Goal: Check status

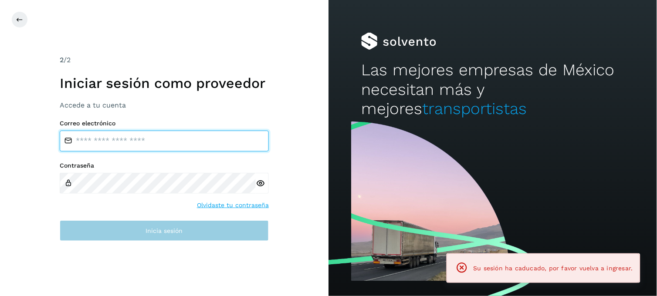
type input "**********"
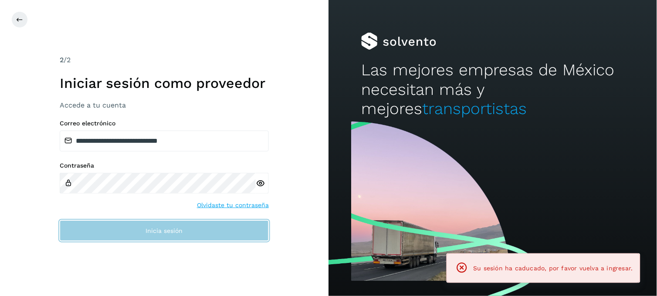
click at [145, 240] on button "Inicia sesión" at bounding box center [164, 230] width 209 height 21
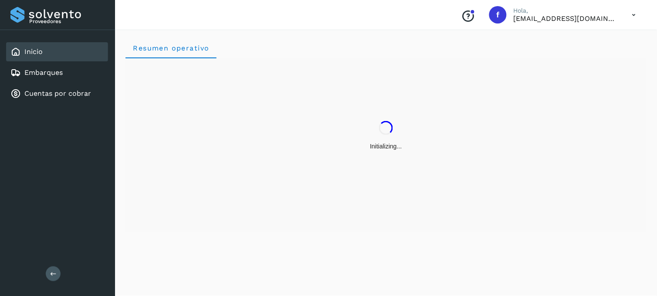
click at [109, 74] on div "Inicio Embarques Cuentas por cobrar" at bounding box center [57, 72] width 115 height 85
click at [108, 74] on div "Inicio Embarques Cuentas por cobrar" at bounding box center [57, 72] width 115 height 85
drag, startPoint x: 108, startPoint y: 74, endPoint x: 98, endPoint y: 70, distance: 11.5
click at [102, 68] on div "Embarques" at bounding box center [57, 72] width 102 height 19
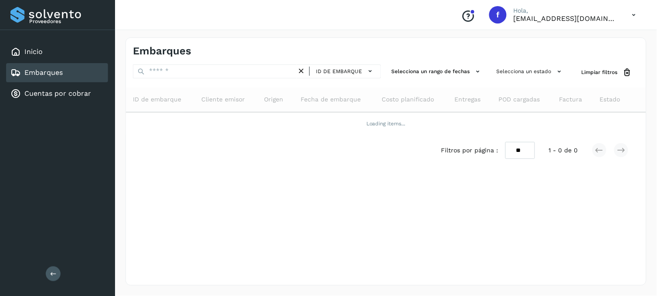
click at [90, 71] on div "Embarques" at bounding box center [57, 72] width 102 height 19
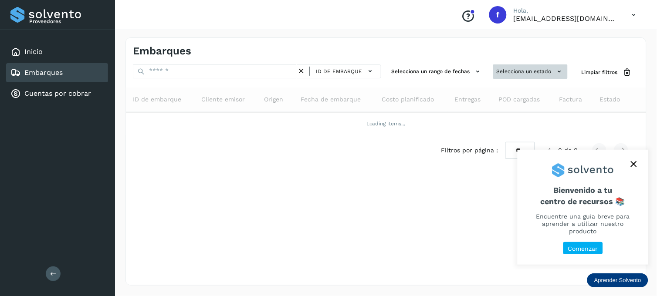
click at [511, 66] on button "Selecciona un estado" at bounding box center [530, 71] width 74 height 14
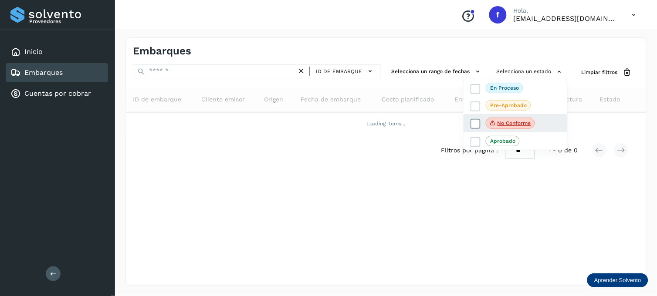
click at [475, 120] on icon at bounding box center [475, 124] width 9 height 9
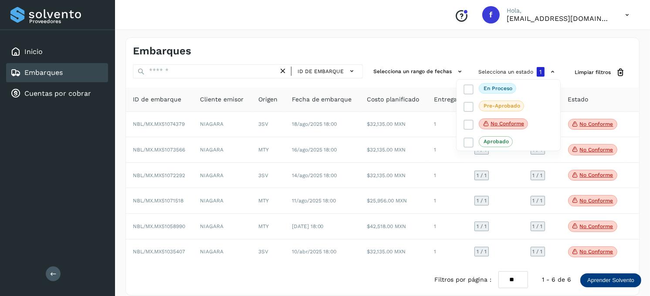
click at [302, 186] on div at bounding box center [325, 148] width 650 height 296
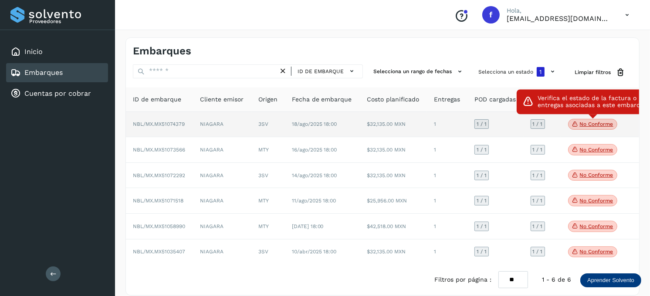
click at [581, 123] on p "No conforme" at bounding box center [597, 124] width 34 height 6
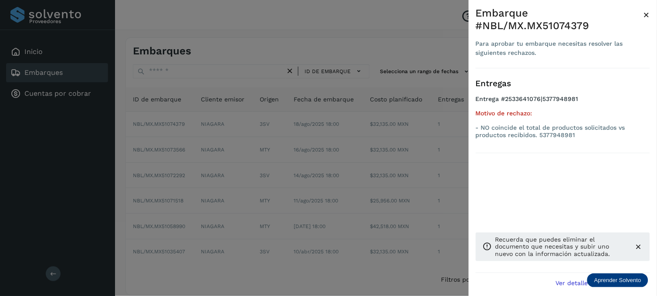
click at [359, 154] on div at bounding box center [328, 148] width 657 height 296
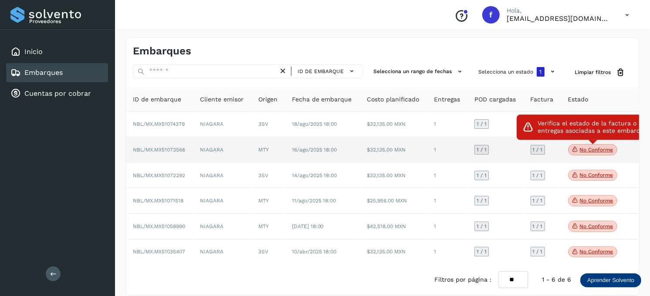
click at [585, 154] on span "No conforme" at bounding box center [592, 149] width 49 height 11
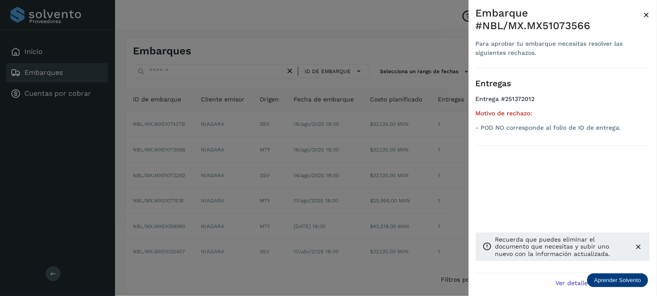
click at [375, 164] on div at bounding box center [328, 148] width 657 height 296
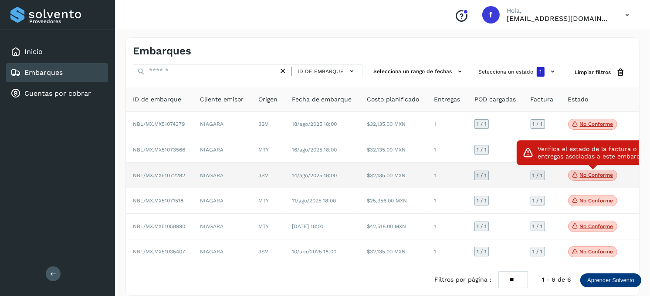
click at [590, 178] on p "No conforme" at bounding box center [597, 175] width 34 height 6
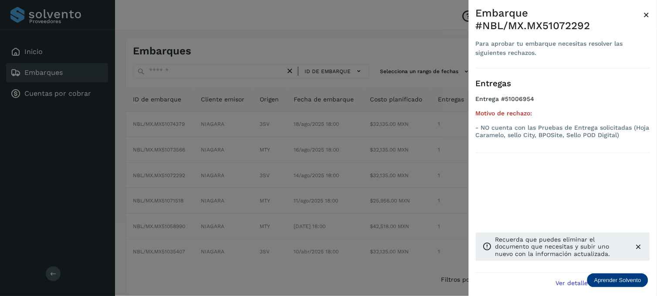
click at [386, 178] on div at bounding box center [328, 148] width 657 height 296
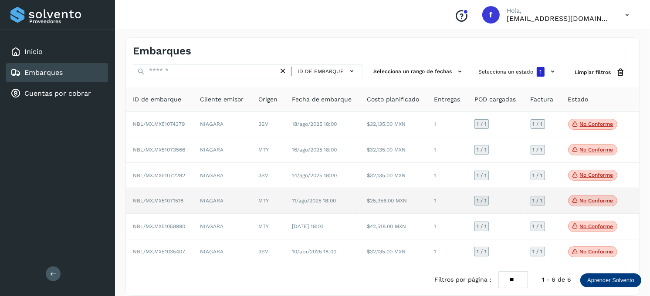
click at [589, 202] on p "No conforme" at bounding box center [597, 201] width 34 height 6
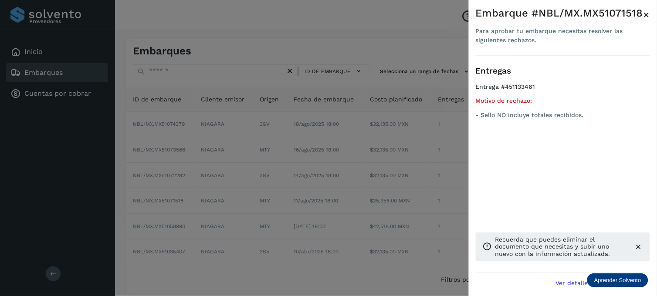
click at [334, 198] on div at bounding box center [328, 148] width 657 height 296
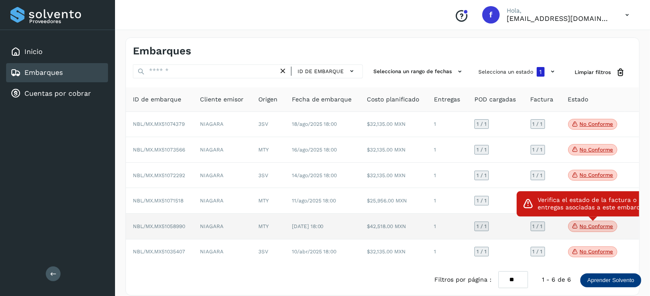
click at [585, 226] on p "No conforme" at bounding box center [597, 226] width 34 height 6
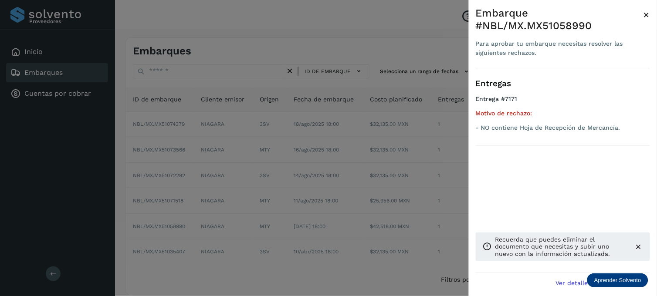
click at [354, 198] on div at bounding box center [328, 148] width 657 height 296
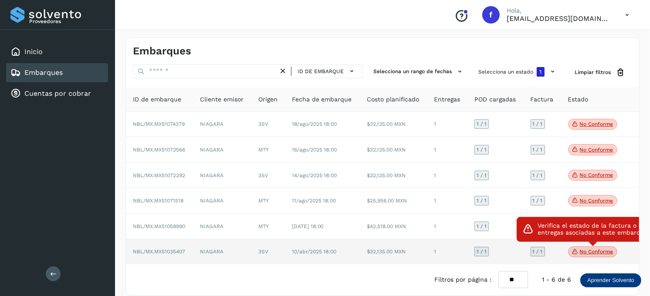
click at [599, 258] on span "No conforme" at bounding box center [592, 252] width 49 height 11
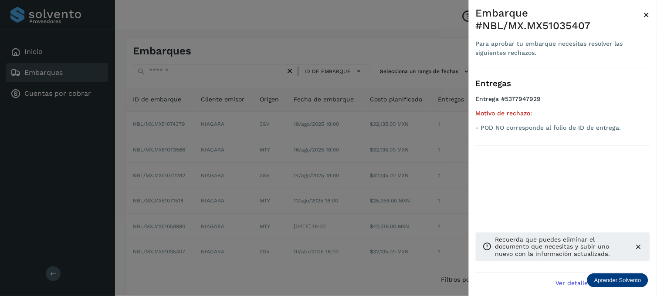
click at [256, 208] on div at bounding box center [328, 148] width 657 height 296
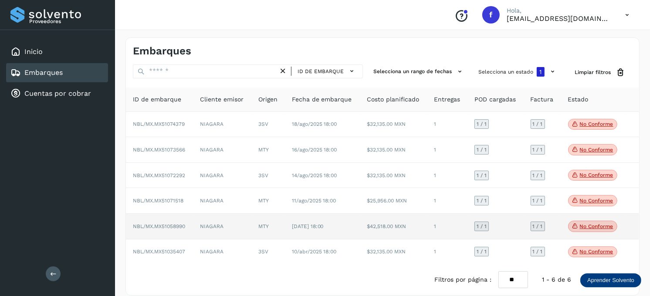
click at [343, 226] on td "[DATE] 18:00" at bounding box center [322, 227] width 75 height 26
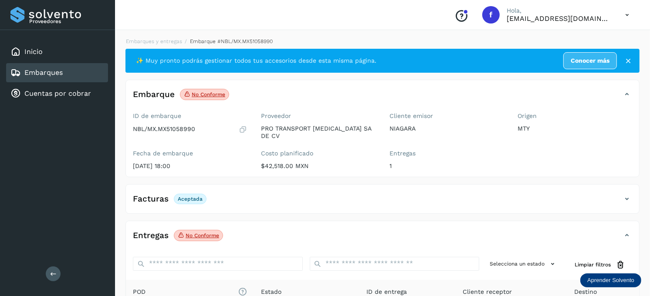
click at [197, 196] on span "Aceptada" at bounding box center [190, 199] width 33 height 10
click at [205, 233] on p "No conforme" at bounding box center [203, 236] width 34 height 6
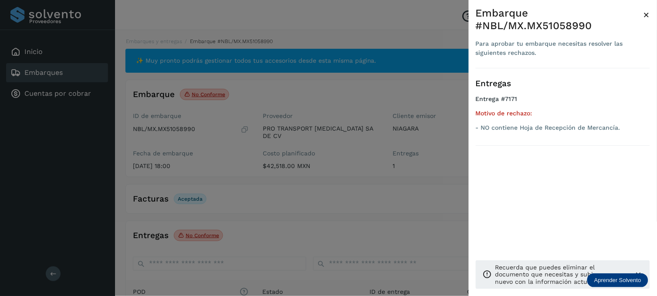
drag, startPoint x: 205, startPoint y: 228, endPoint x: 289, endPoint y: 211, distance: 86.3
click at [289, 211] on div at bounding box center [328, 148] width 657 height 296
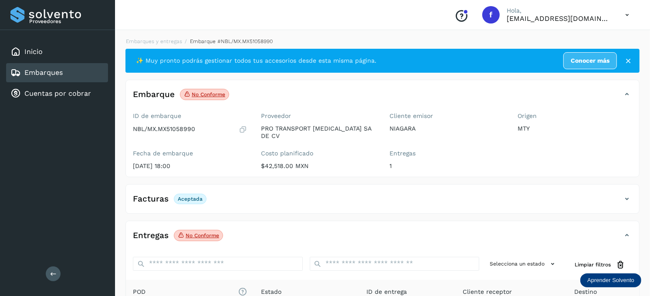
click at [332, 235] on div "Entregas No conforme" at bounding box center [374, 235] width 496 height 15
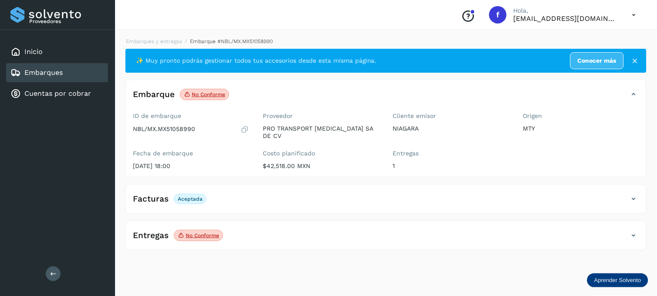
click at [267, 231] on div "Entregas No conforme" at bounding box center [377, 235] width 503 height 15
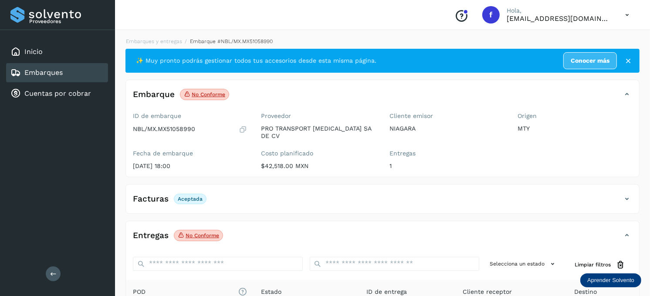
scroll to position [114, 0]
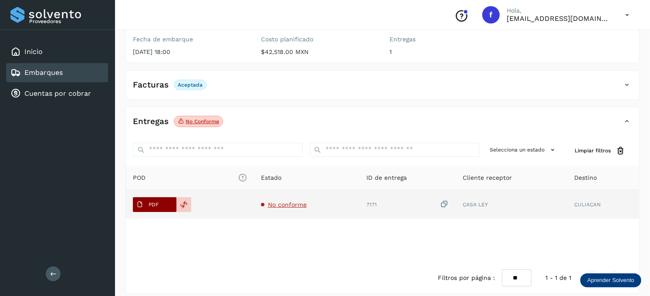
click at [151, 202] on span "PDF" at bounding box center [147, 205] width 29 height 14
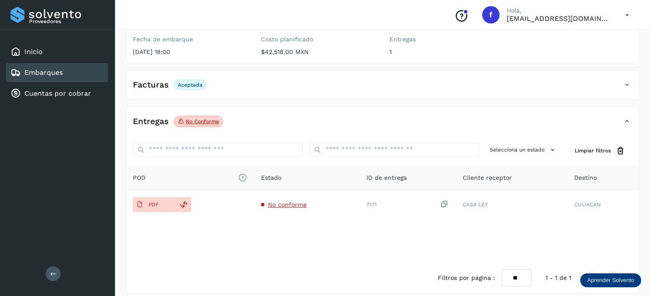
click at [84, 63] on div "Embarques" at bounding box center [57, 72] width 102 height 19
